Goal: Task Accomplishment & Management: Manage account settings

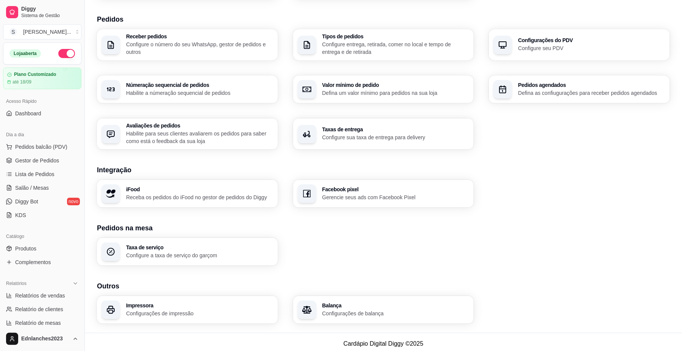
scroll to position [130, 0]
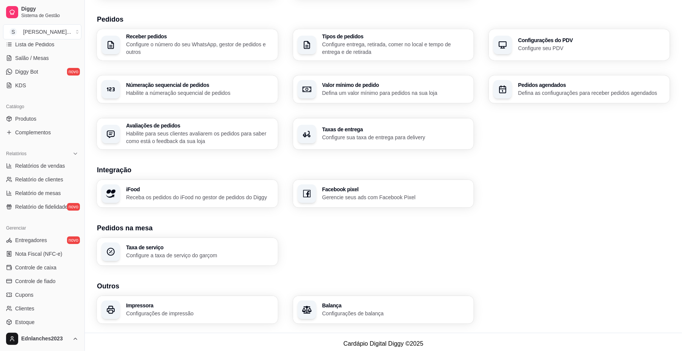
click at [349, 338] on footer "Cardápio Digital Diggy © 2025" at bounding box center [384, 343] width 598 height 22
click at [336, 305] on h3 "Balança" at bounding box center [395, 304] width 143 height 5
click at [45, 170] on link "Relatórios de vendas" at bounding box center [42, 166] width 78 height 12
select select "ALL"
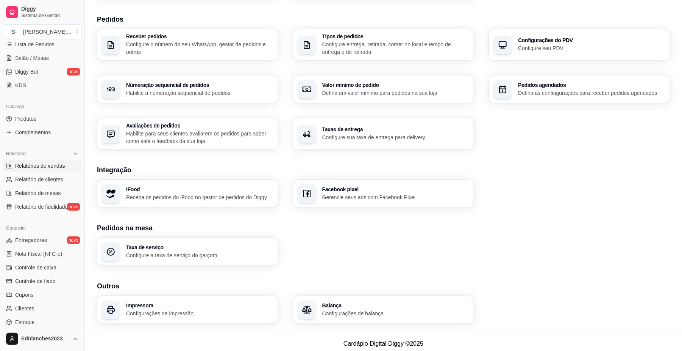
select select "0"
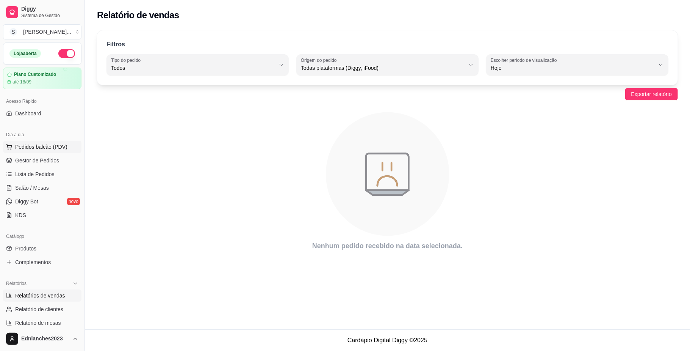
click at [40, 152] on button "Pedidos balcão (PDV)" at bounding box center [42, 147] width 78 height 12
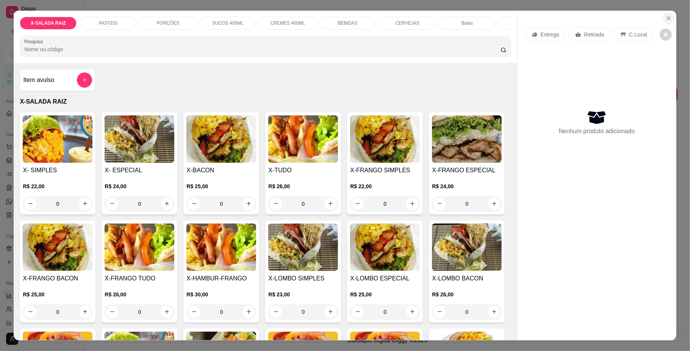
click at [666, 20] on icon "Close" at bounding box center [669, 18] width 6 height 6
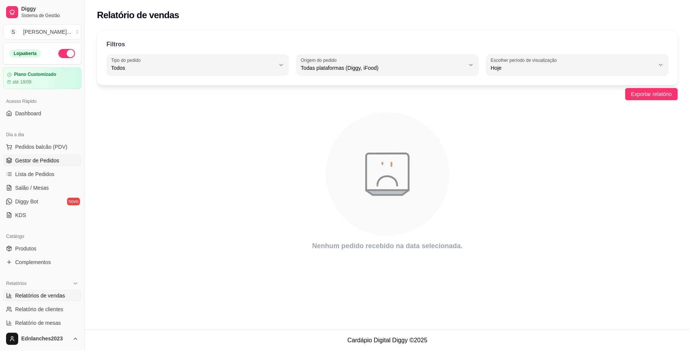
click at [34, 158] on span "Gestor de Pedidos" at bounding box center [37, 160] width 44 height 8
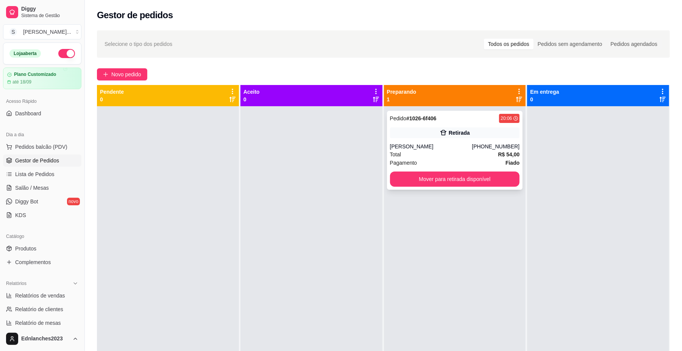
click at [419, 167] on div "Pagamento Fiado" at bounding box center [455, 162] width 130 height 8
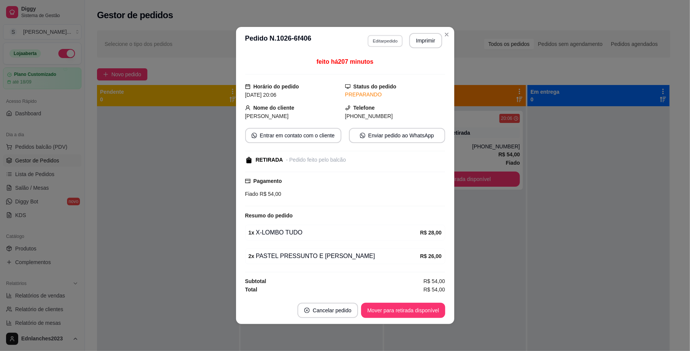
click at [383, 37] on button "Editar pedido" at bounding box center [385, 41] width 35 height 12
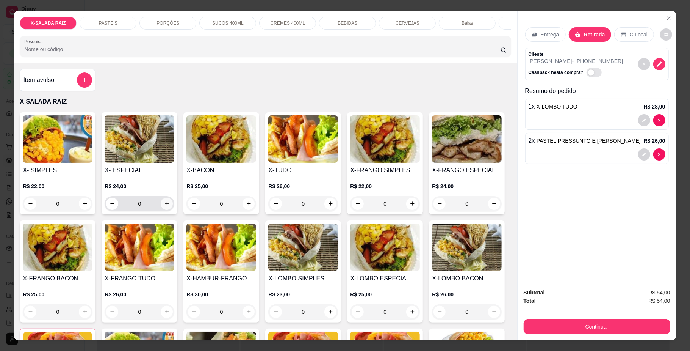
click at [164, 206] on icon "increase-product-quantity" at bounding box center [167, 203] width 6 height 6
type input "1"
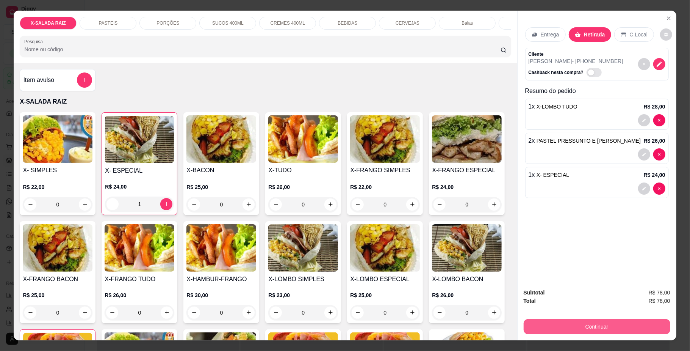
click at [611, 328] on button "Continuar" at bounding box center [597, 326] width 147 height 15
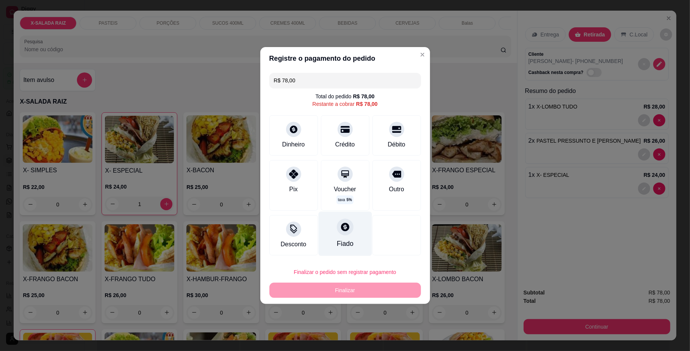
click at [342, 235] on div at bounding box center [345, 226] width 17 height 17
type input "R$ 0,00"
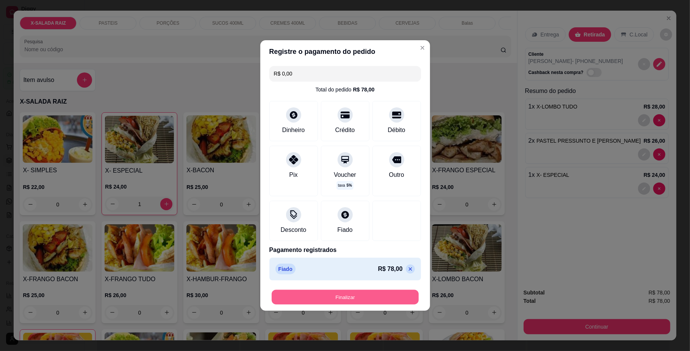
click at [349, 298] on button "Finalizar" at bounding box center [345, 297] width 147 height 15
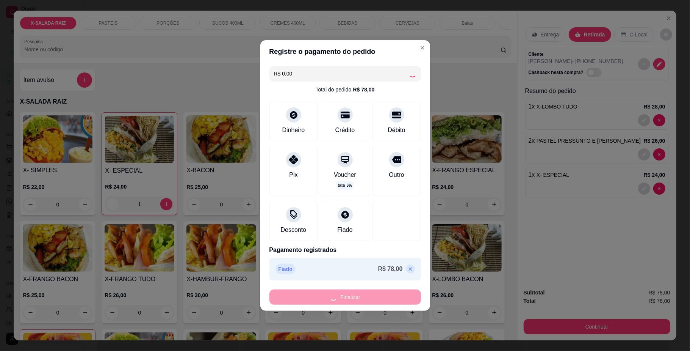
type input "0"
type input "-R$ 78,00"
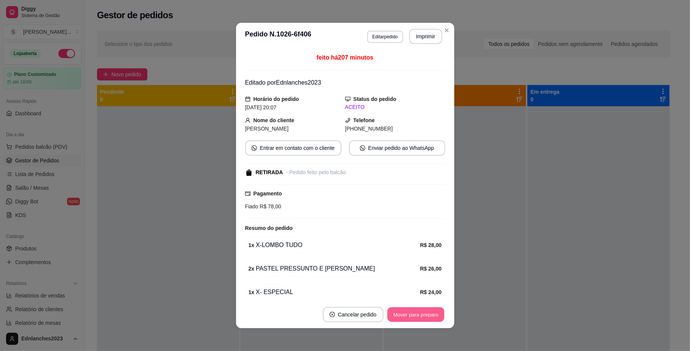
click at [414, 308] on button "Mover para preparo" at bounding box center [415, 314] width 57 height 15
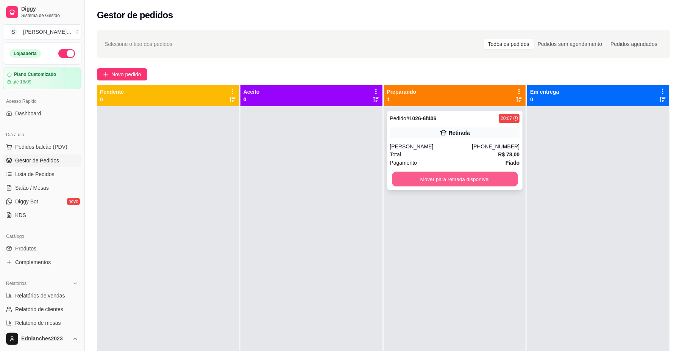
click at [443, 184] on button "Mover para retirada disponível" at bounding box center [455, 179] width 126 height 15
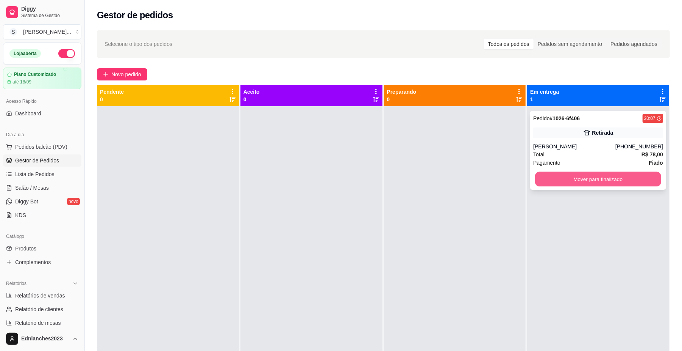
click at [561, 179] on button "Mover para finalizado" at bounding box center [598, 179] width 126 height 15
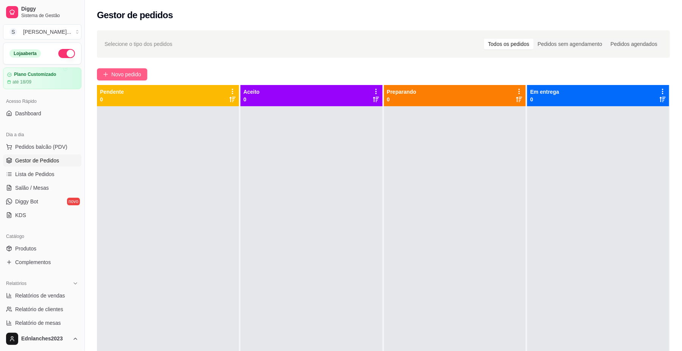
click at [126, 74] on span "Novo pedido" at bounding box center [126, 74] width 30 height 8
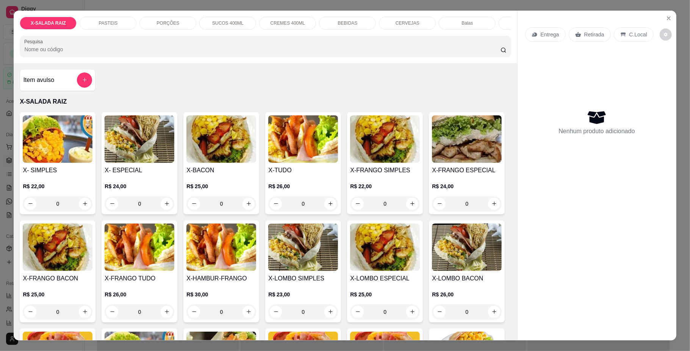
click at [159, 23] on p "PORÇÕES" at bounding box center [167, 23] width 23 height 6
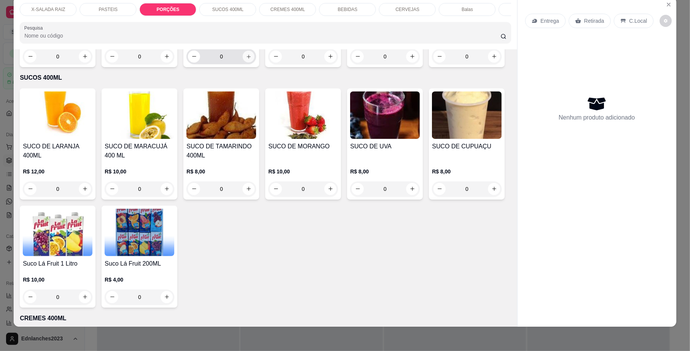
click at [246, 59] on icon "increase-product-quantity" at bounding box center [249, 56] width 6 height 6
type input "1"
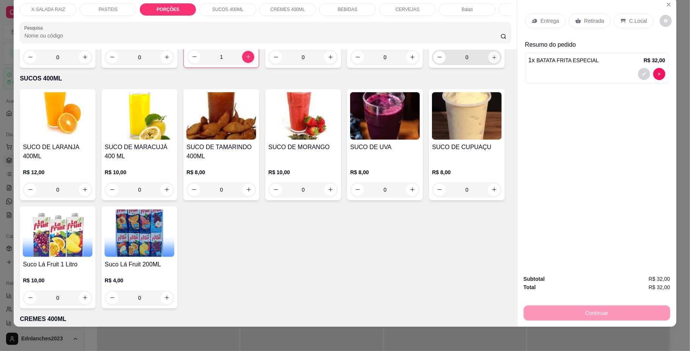
click at [491, 60] on icon "increase-product-quantity" at bounding box center [494, 57] width 6 height 6
type input "1"
click at [217, 13] on div "SUCOS 400ML" at bounding box center [227, 9] width 57 height 13
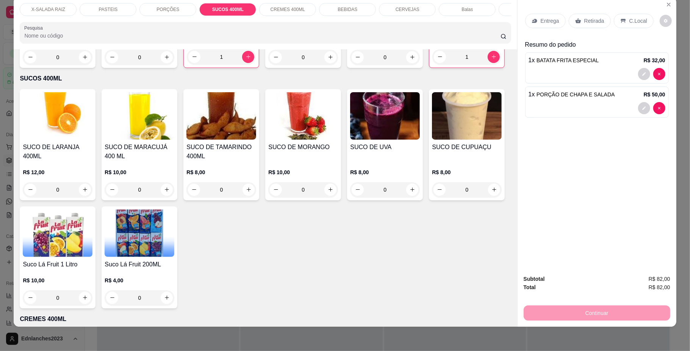
scroll to position [972, 0]
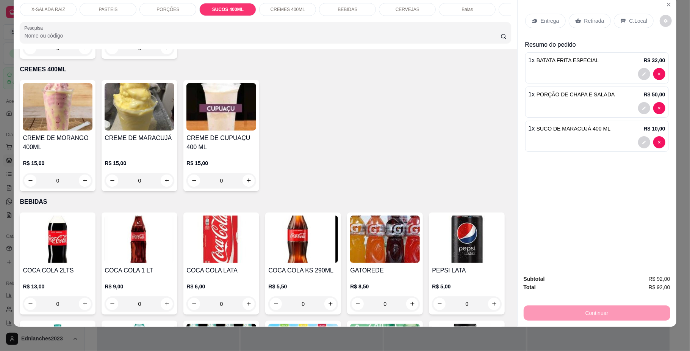
type input "2"
click at [343, 8] on p "BEBIDAS" at bounding box center [348, 9] width 20 height 6
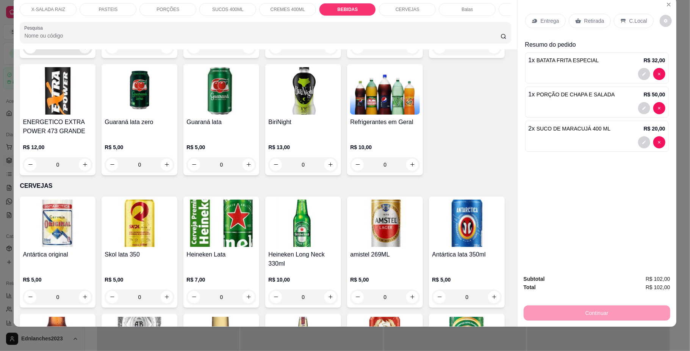
click at [88, 50] on icon "increase-product-quantity" at bounding box center [85, 47] width 6 height 6
type input "3"
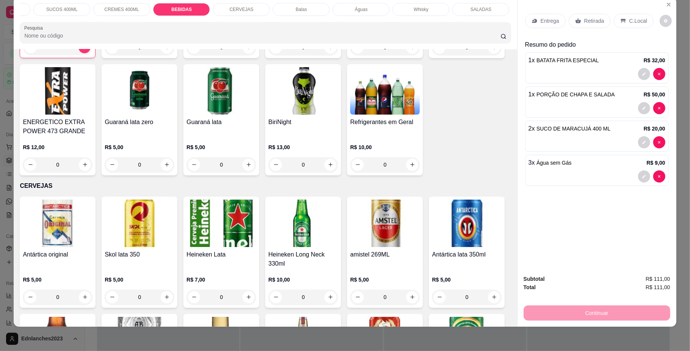
scroll to position [0, 224]
click at [414, 11] on p "SALADAS" at bounding box center [422, 9] width 21 height 6
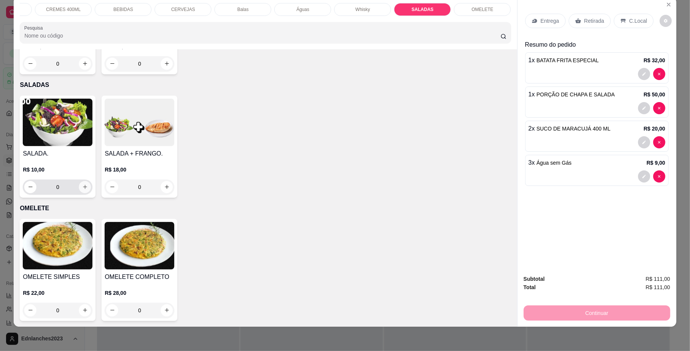
click at [80, 190] on button "increase-product-quantity" at bounding box center [85, 187] width 12 height 12
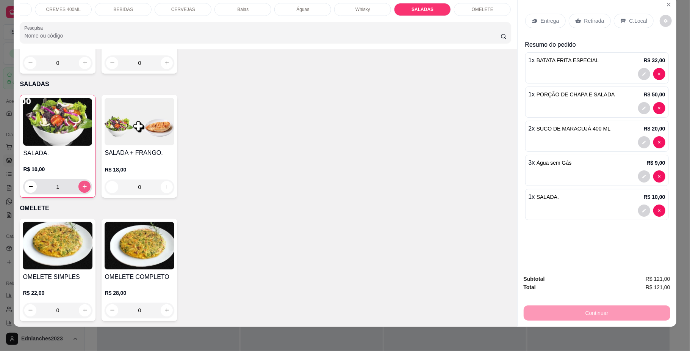
click at [80, 190] on button "increase-product-quantity" at bounding box center [84, 186] width 12 height 12
click at [80, 190] on button "increase-product-quantity" at bounding box center [85, 186] width 12 height 12
type input "3"
click at [582, 26] on div "Retirada" at bounding box center [590, 21] width 42 height 14
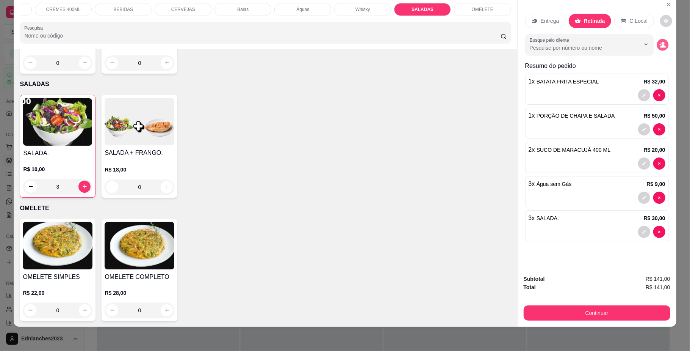
click at [663, 46] on button "decrease-product-quantity" at bounding box center [663, 45] width 12 height 12
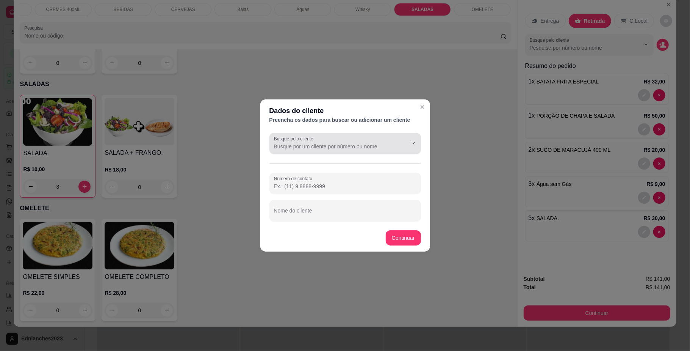
click at [300, 142] on div at bounding box center [345, 143] width 142 height 15
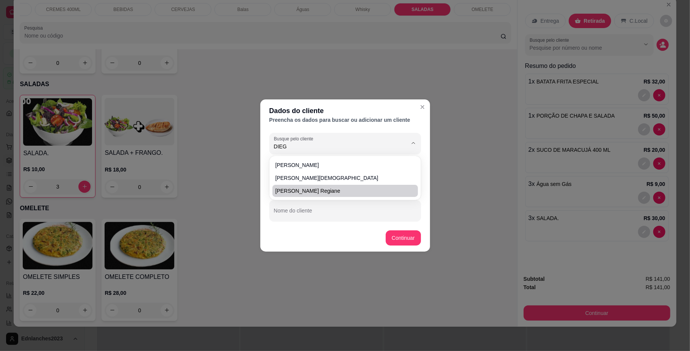
click at [293, 189] on span "[PERSON_NAME] regiane" at bounding box center [341, 191] width 132 height 8
type input "[PERSON_NAME] regiane"
type input "[PHONE_NUMBER]"
type input "[PERSON_NAME] regiane"
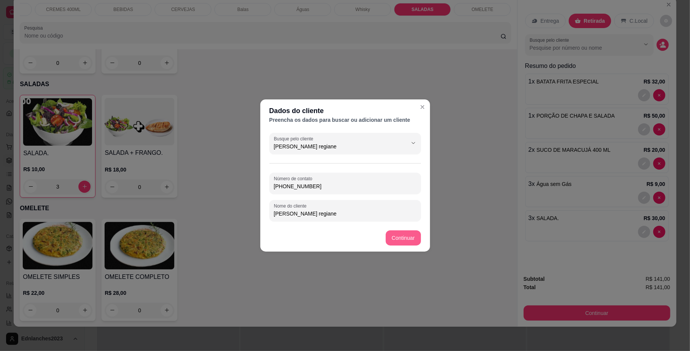
type input "[PERSON_NAME] regiane"
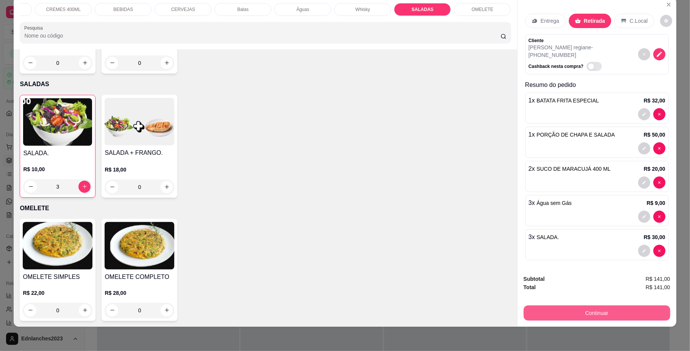
click at [584, 311] on button "Continuar" at bounding box center [597, 312] width 147 height 15
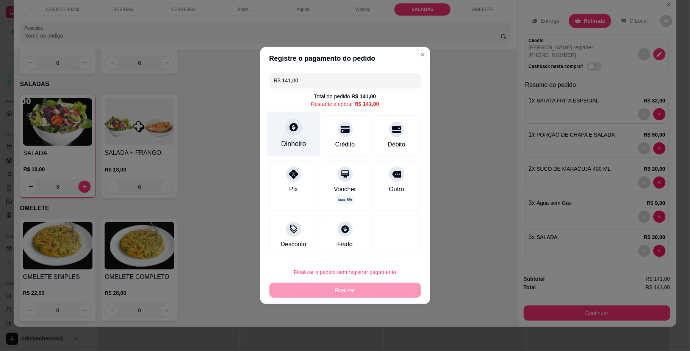
click at [293, 132] on div at bounding box center [293, 127] width 17 height 17
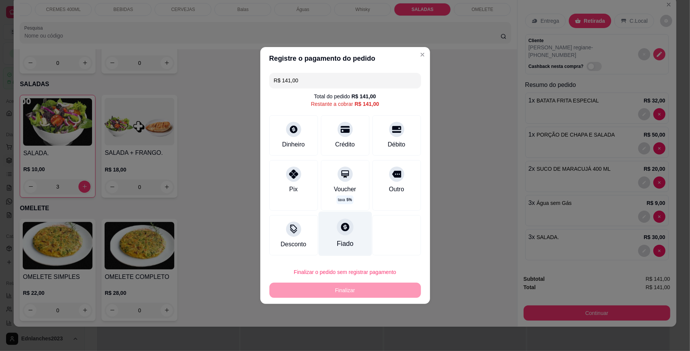
click at [340, 234] on div at bounding box center [345, 226] width 17 height 17
type input "R$ 0,00"
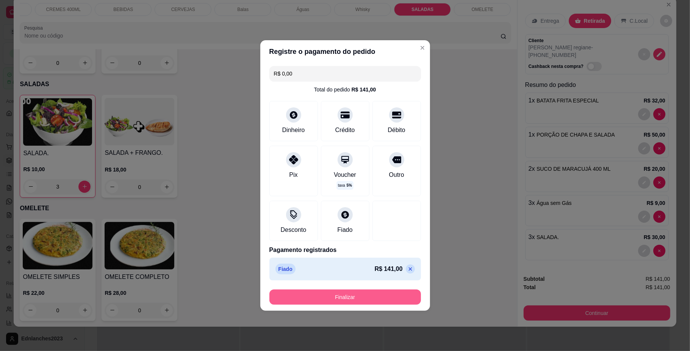
click at [351, 299] on button "Finalizar" at bounding box center [345, 296] width 152 height 15
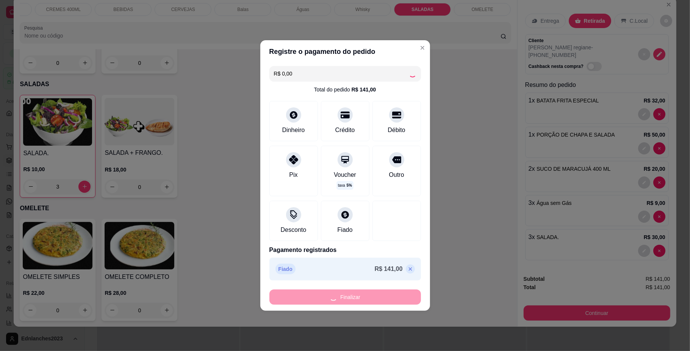
type input "0"
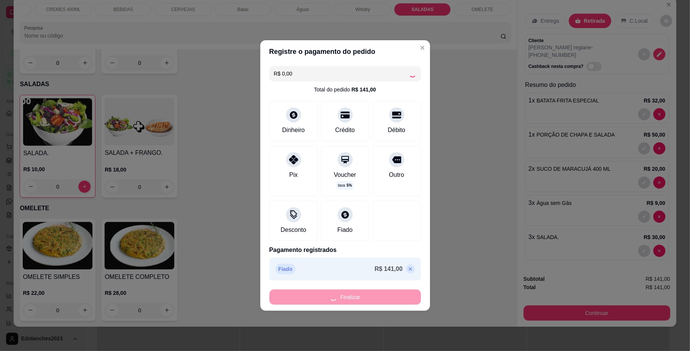
type input "-R$ 141,00"
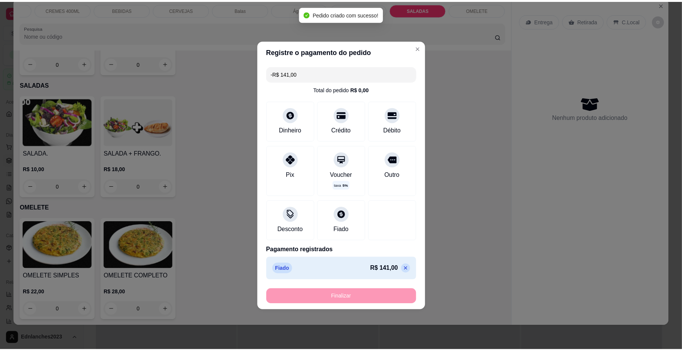
scroll to position [2494, 0]
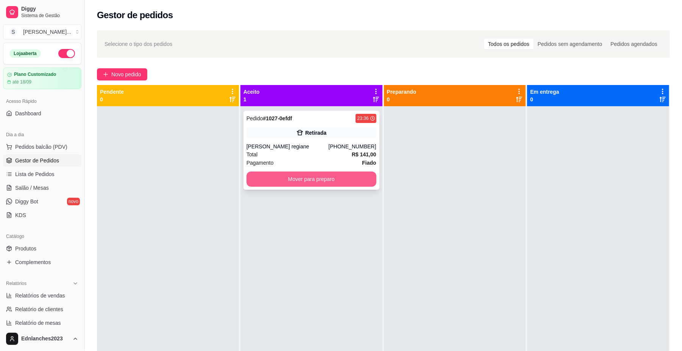
click at [305, 183] on button "Mover para preparo" at bounding box center [312, 178] width 130 height 15
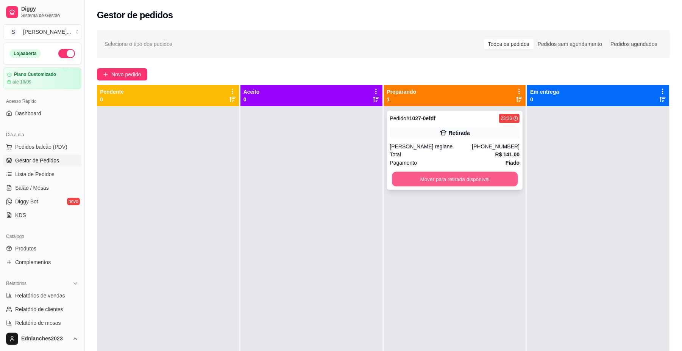
click at [417, 181] on button "Mover para retirada disponível" at bounding box center [455, 179] width 126 height 15
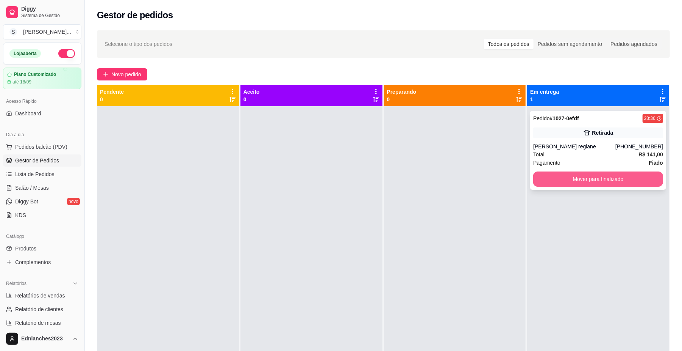
click at [551, 180] on button "Mover para finalizado" at bounding box center [599, 178] width 130 height 15
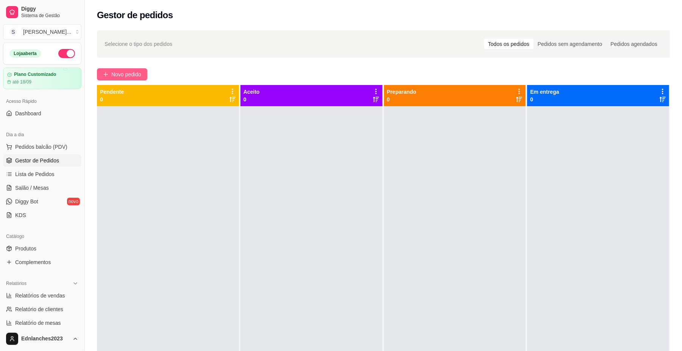
click at [114, 71] on span "Novo pedido" at bounding box center [126, 74] width 30 height 8
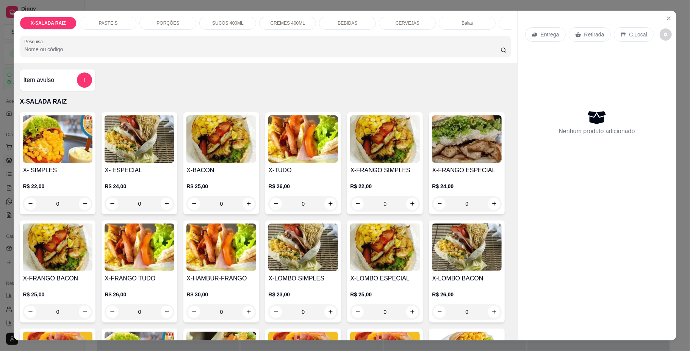
click at [57, 88] on div "Item avulso" at bounding box center [57, 79] width 69 height 15
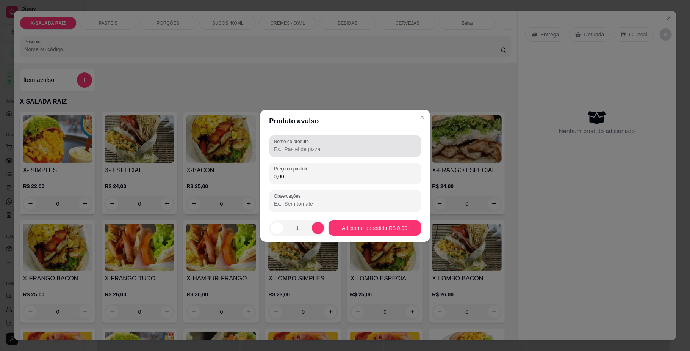
click at [330, 140] on div at bounding box center [345, 145] width 142 height 15
type input "VENDAS DA NOITE DO DIA 22/08 ."
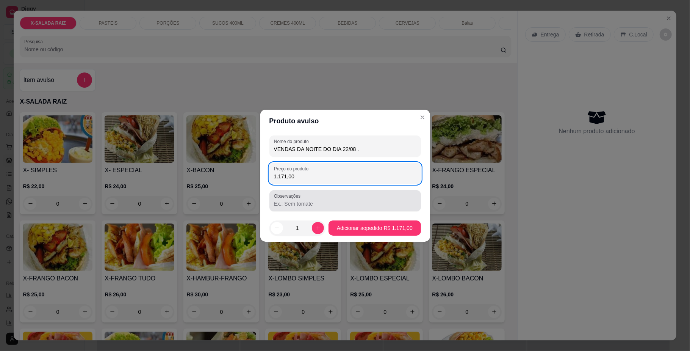
type input "1.171,00"
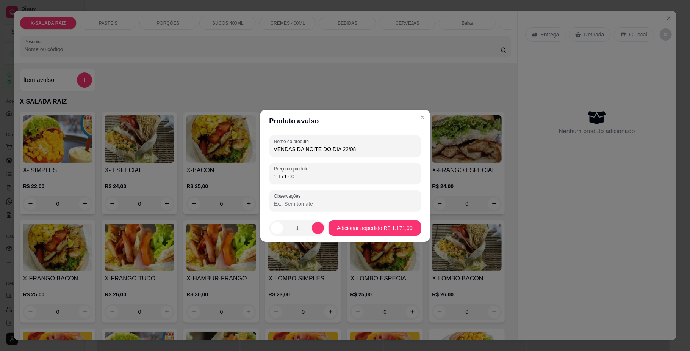
click at [298, 201] on input "Observações" at bounding box center [345, 204] width 142 height 8
type input "DINHEIRO E PIX"
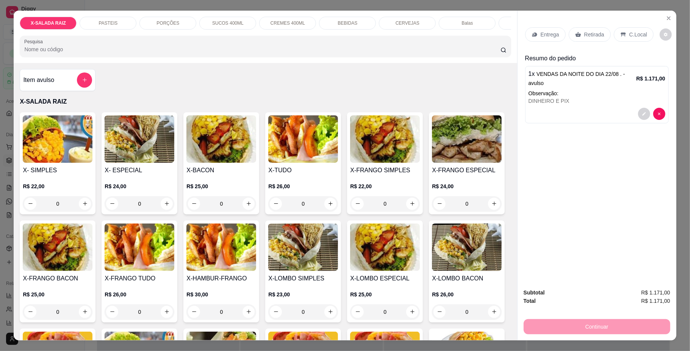
click at [579, 34] on div "Retirada" at bounding box center [590, 34] width 42 height 14
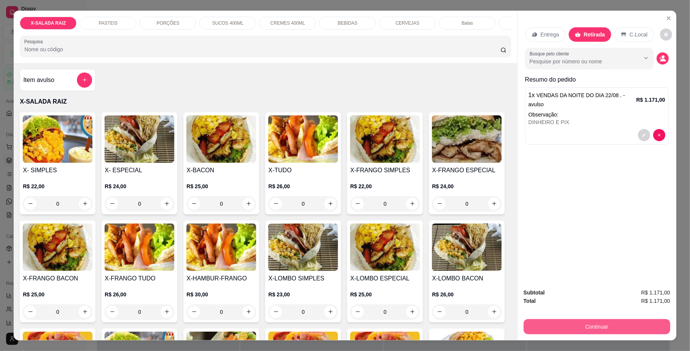
click at [582, 324] on button "Continuar" at bounding box center [597, 326] width 147 height 15
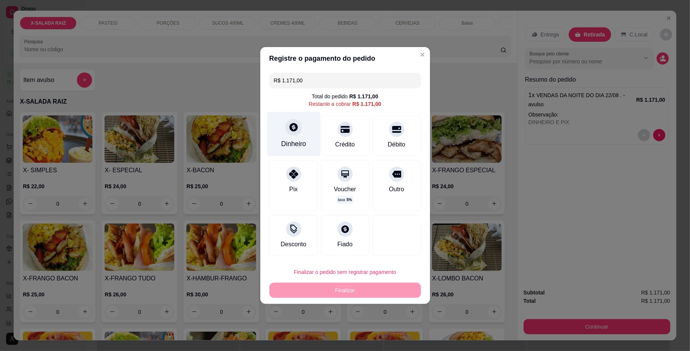
click at [288, 125] on icon at bounding box center [293, 127] width 10 height 10
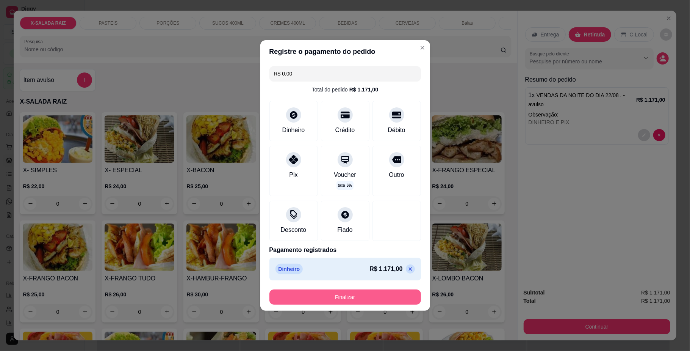
click at [358, 299] on button "Finalizar" at bounding box center [345, 296] width 152 height 15
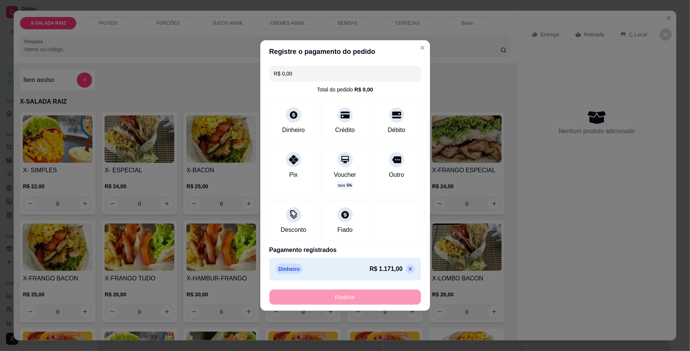
type input "-R$ 1.171,00"
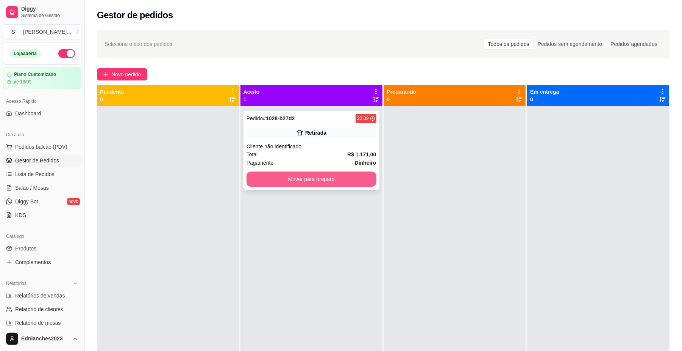
click at [323, 178] on button "Mover para preparo" at bounding box center [312, 178] width 130 height 15
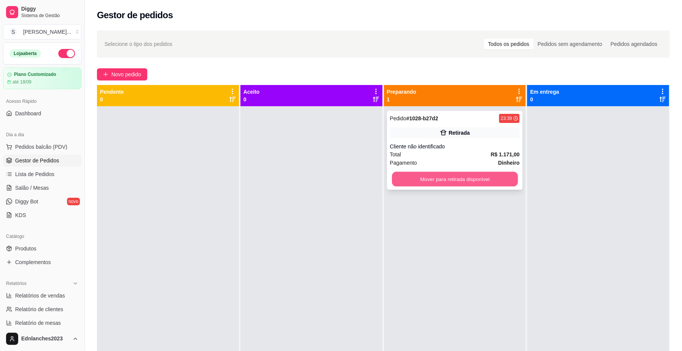
click at [434, 178] on button "Mover para retirada disponível" at bounding box center [455, 179] width 126 height 15
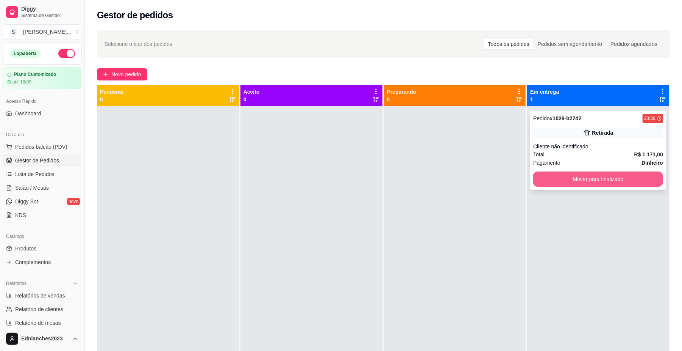
click at [563, 178] on button "Mover para finalizado" at bounding box center [599, 178] width 130 height 15
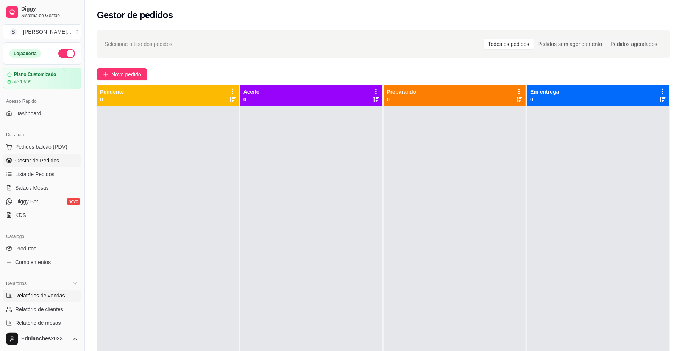
click at [41, 299] on span "Relatórios de vendas" at bounding box center [40, 295] width 50 height 8
select select "ALL"
select select "0"
